Goal: Go to known website: Access a specific website the user already knows

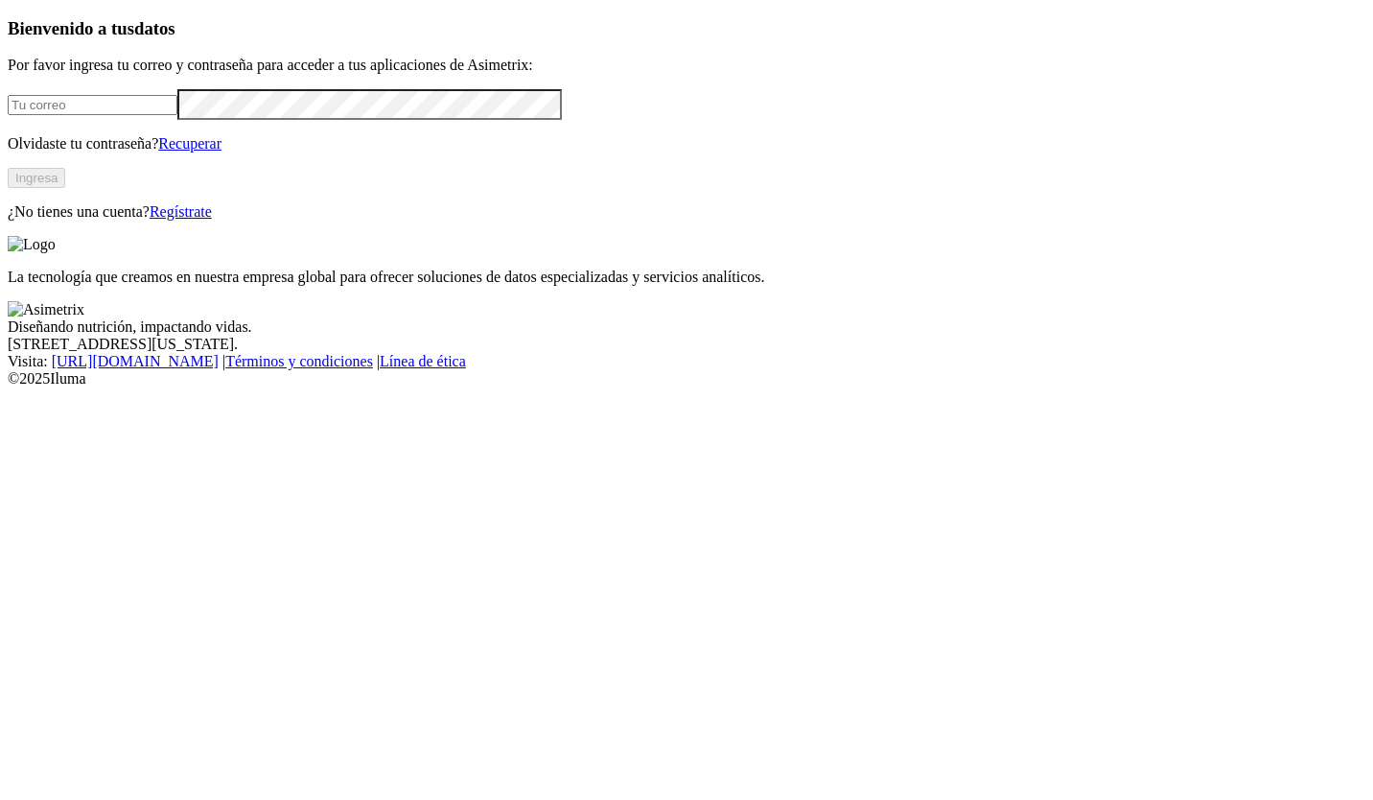
click at [177, 115] on input "email" at bounding box center [93, 105] width 170 height 20
type input "[EMAIL_ADDRESS][DOMAIN_NAME]"
click at [65, 188] on button "Ingresa" at bounding box center [37, 178] width 58 height 20
